Goal: Transaction & Acquisition: Purchase product/service

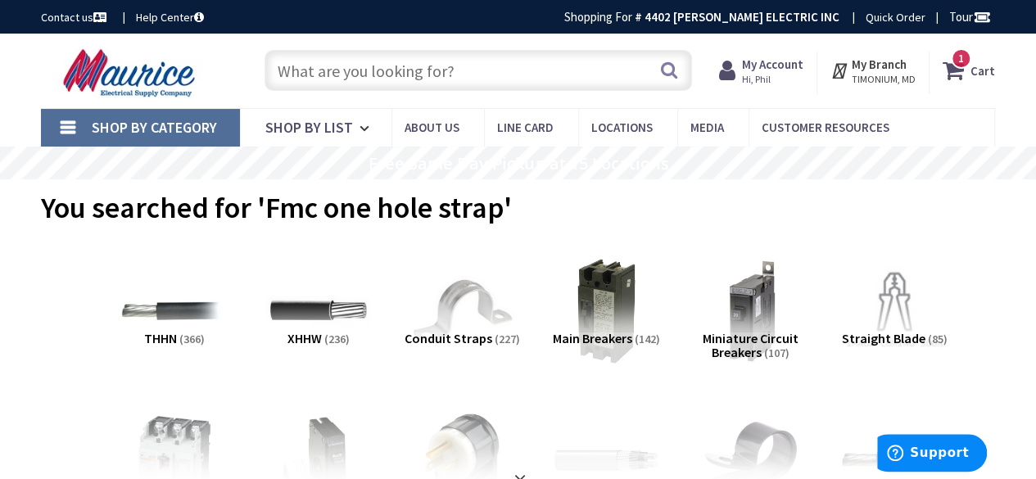
click at [386, 76] on input "text" at bounding box center [477, 70] width 427 height 41
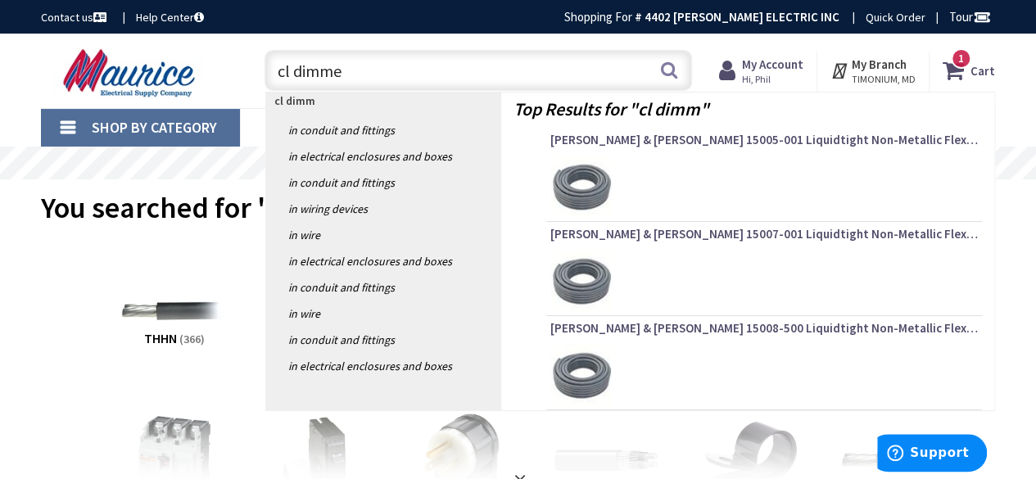
type input "cl dimmer"
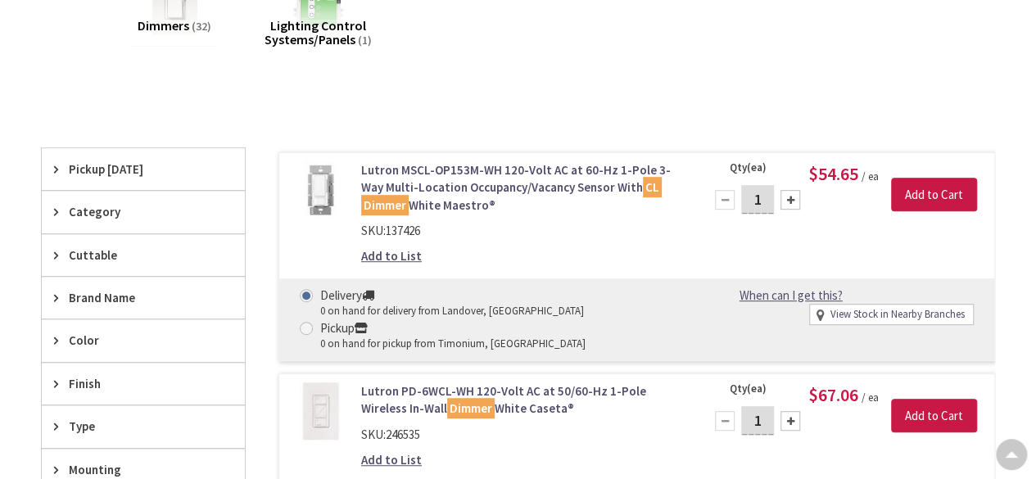
scroll to position [329, 0]
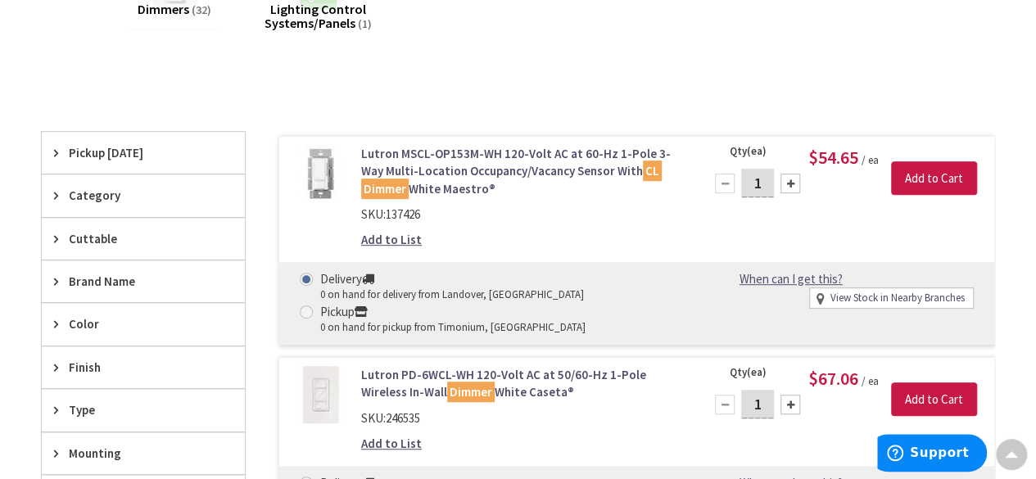
click at [106, 156] on span "Pickup [DATE]" at bounding box center [135, 152] width 133 height 17
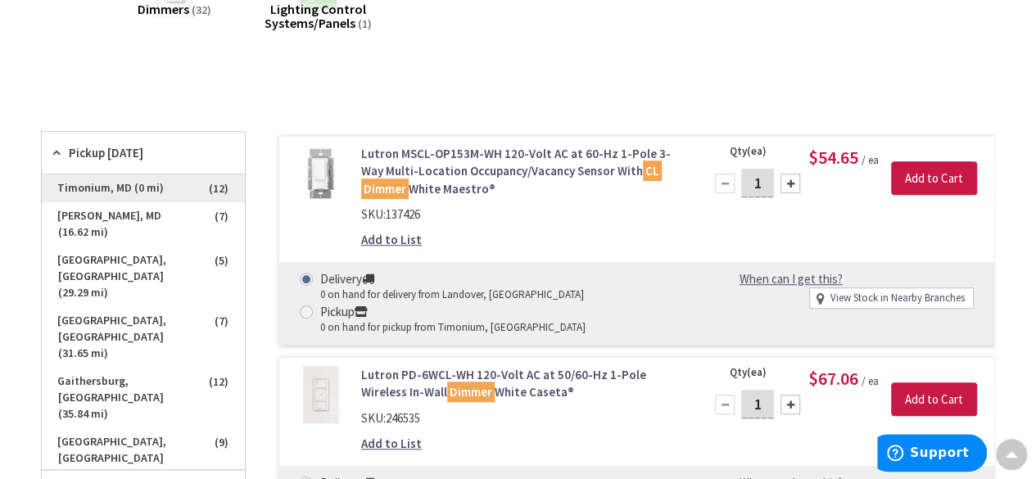
click at [115, 192] on span "Timonium, MD (0 mi)" at bounding box center [143, 188] width 203 height 28
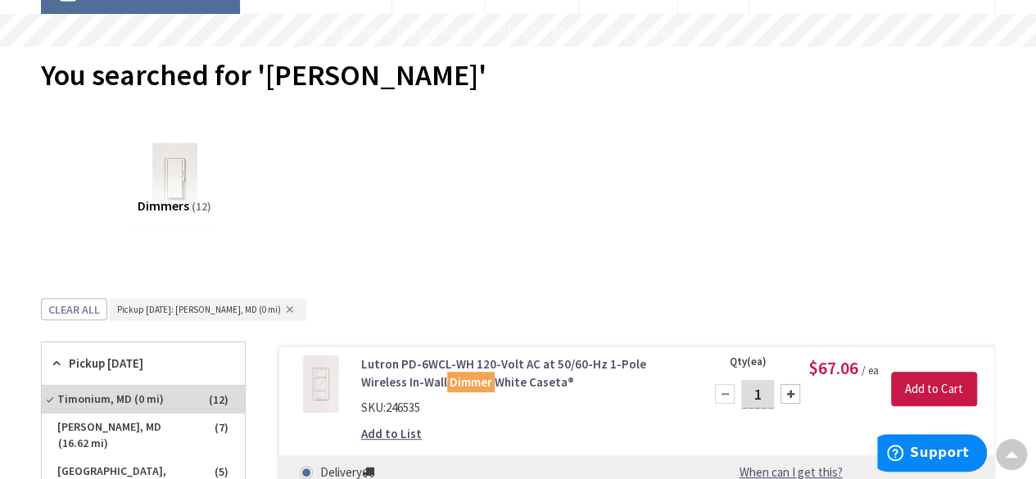
scroll to position [2, 0]
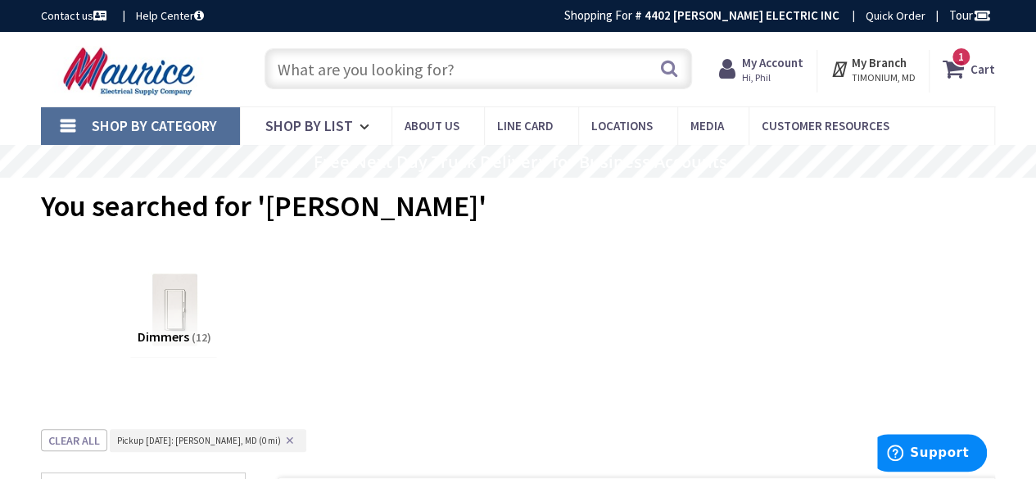
click at [387, 80] on input "text" at bounding box center [477, 68] width 427 height 41
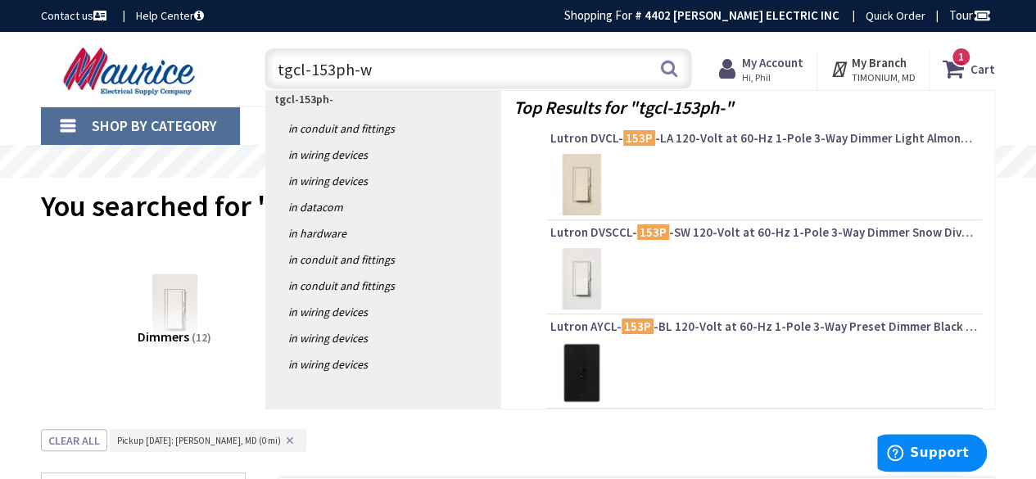
type input "tgcl-153ph-wh"
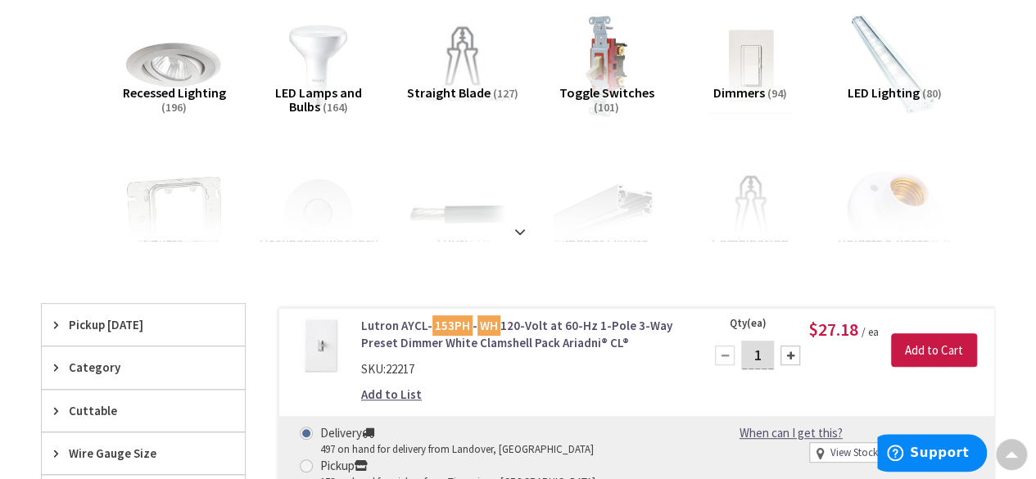
click at [127, 320] on span "Pickup [DATE]" at bounding box center [135, 324] width 133 height 17
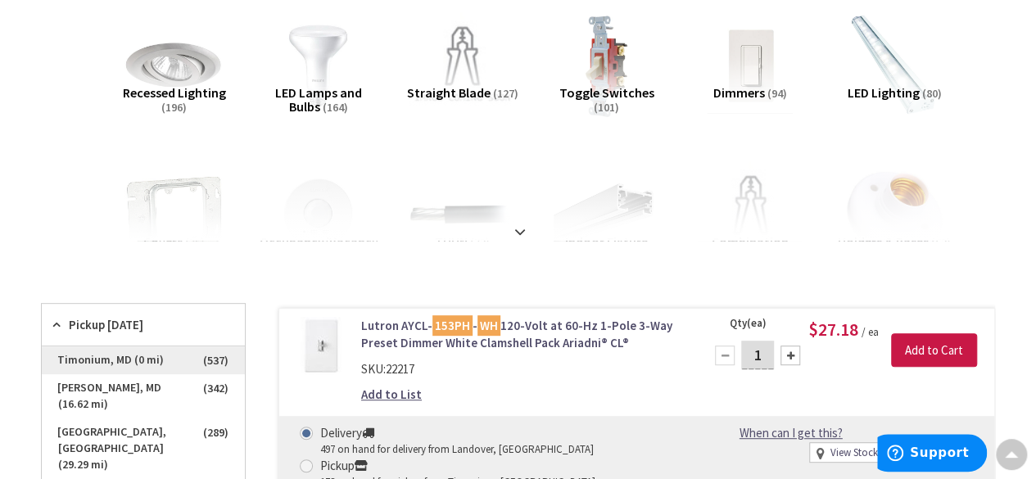
click at [123, 354] on span "Timonium, MD (0 mi)" at bounding box center [143, 360] width 203 height 28
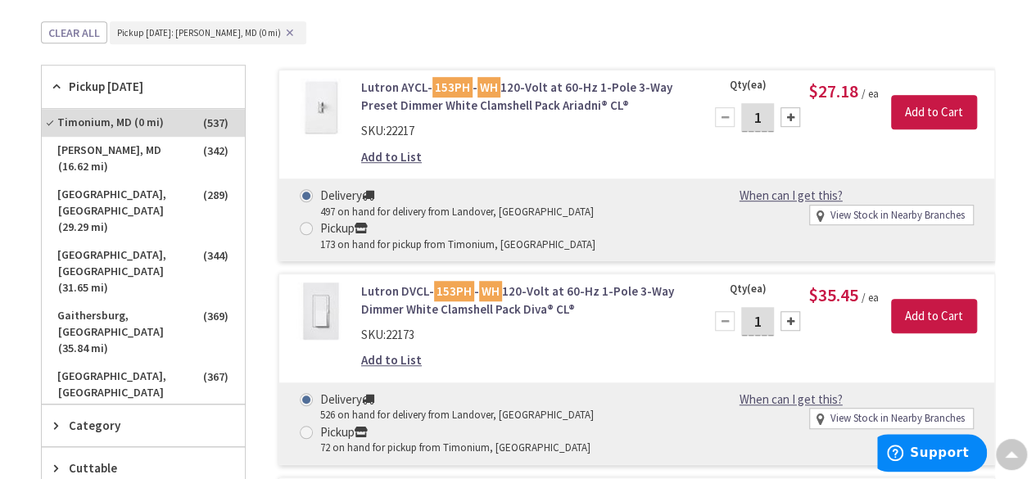
scroll to position [491, 0]
